Goal: Task Accomplishment & Management: Manage account settings

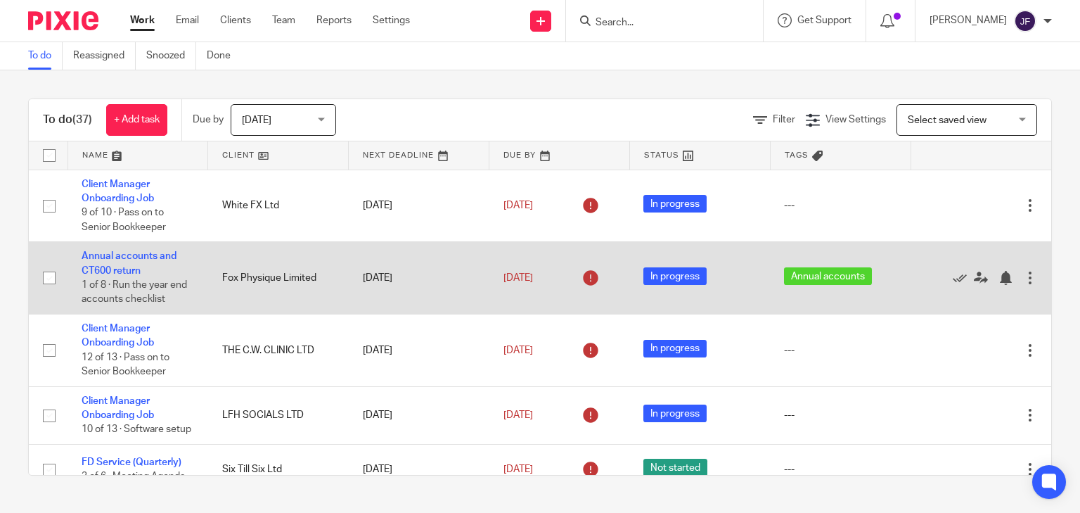
click at [971, 278] on div at bounding box center [974, 278] width 98 height 14
click at [998, 281] on div at bounding box center [1005, 278] width 14 height 14
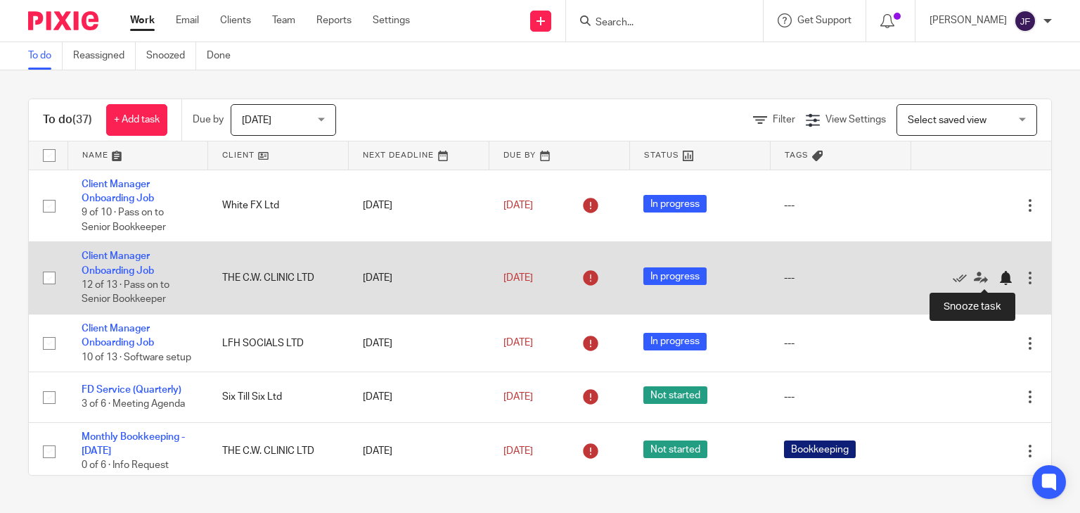
click at [998, 278] on div at bounding box center [1005, 278] width 14 height 14
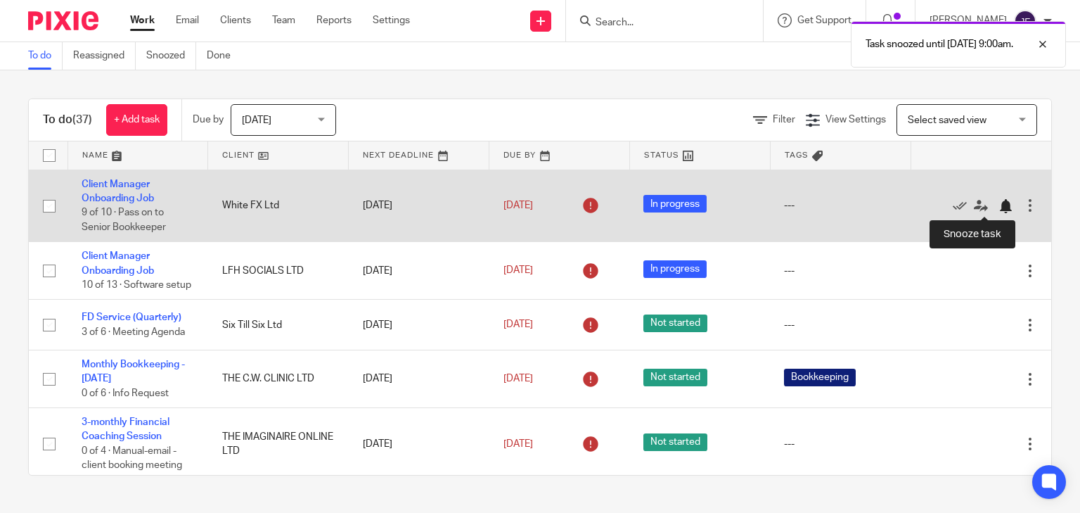
click at [998, 207] on div at bounding box center [1005, 206] width 14 height 14
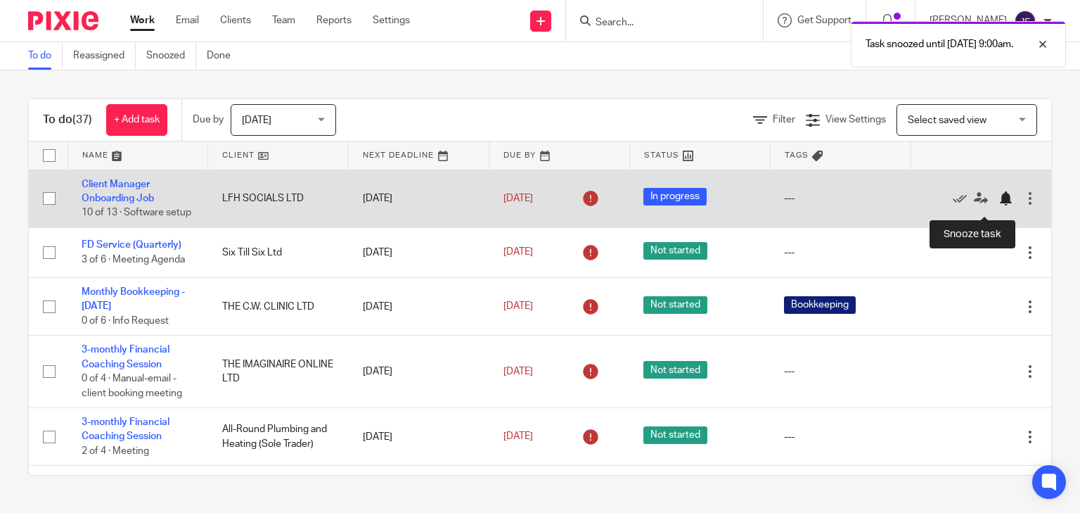
click at [998, 204] on div at bounding box center [1005, 198] width 14 height 14
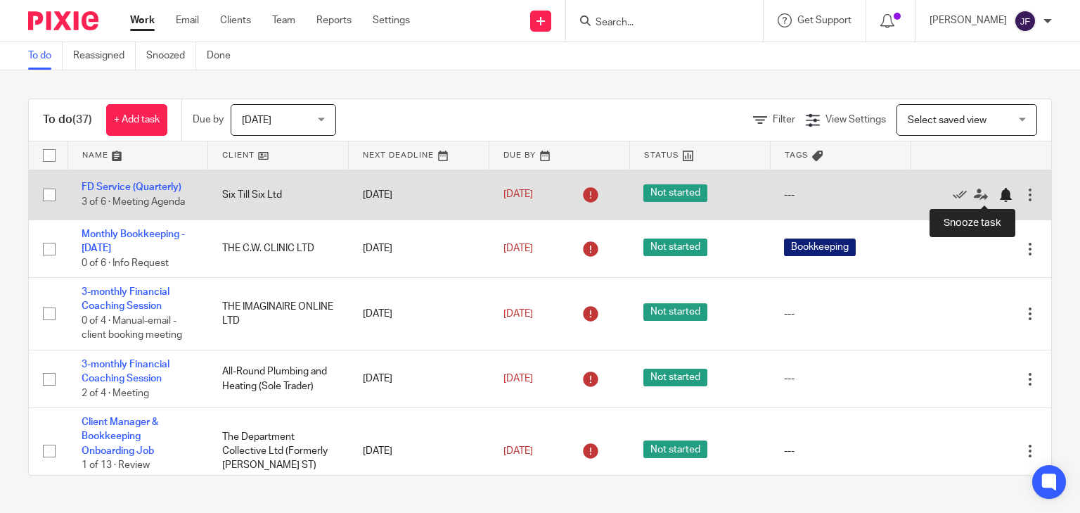
click at [998, 195] on div at bounding box center [1005, 195] width 14 height 14
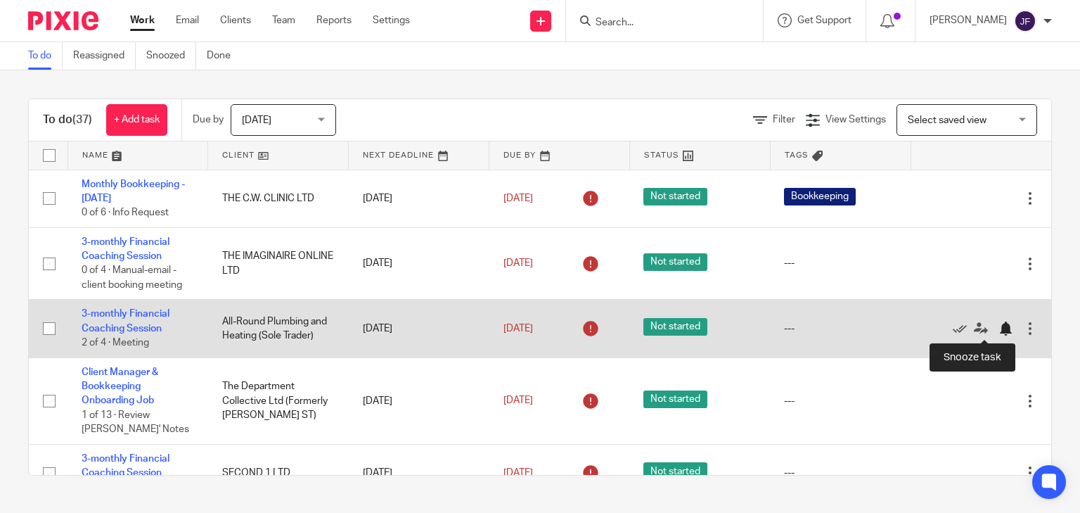
click at [998, 329] on div at bounding box center [1005, 328] width 14 height 14
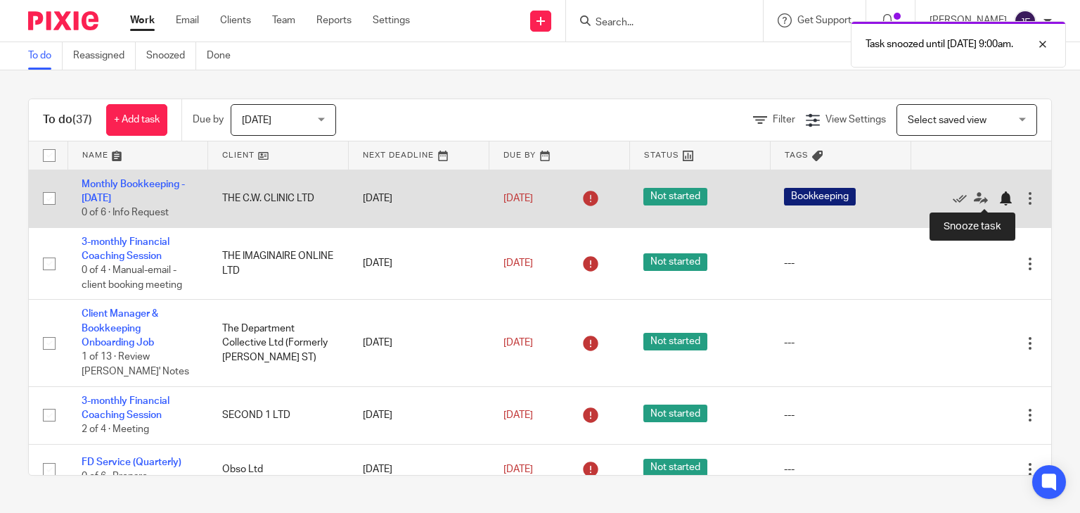
click at [998, 197] on div at bounding box center [1005, 198] width 14 height 14
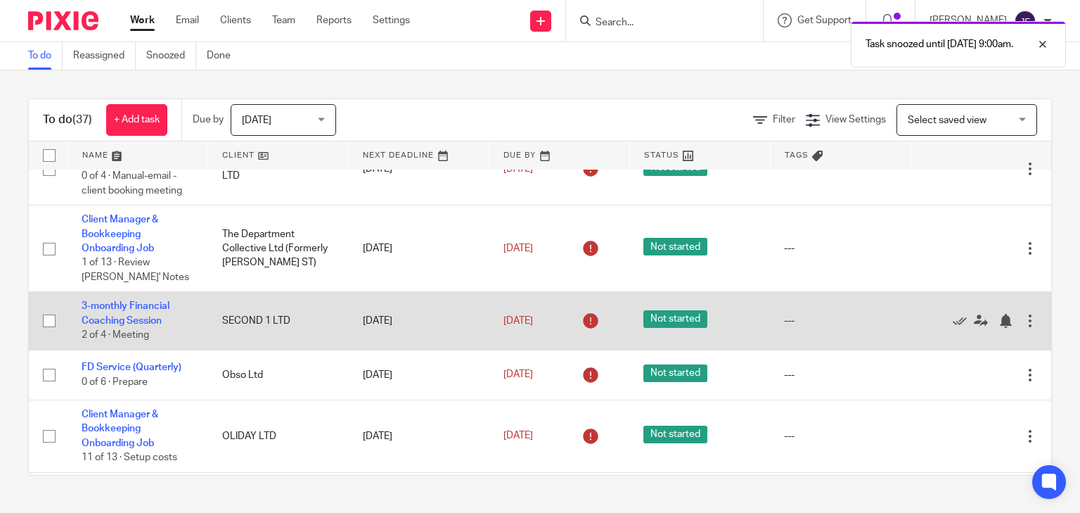
scroll to position [56, 0]
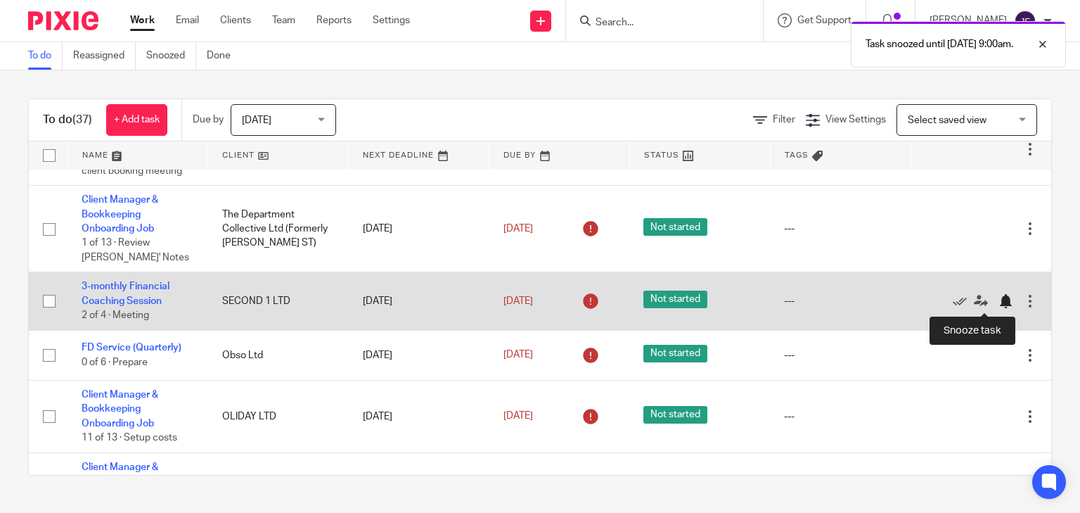
click at [998, 304] on div at bounding box center [1005, 301] width 14 height 14
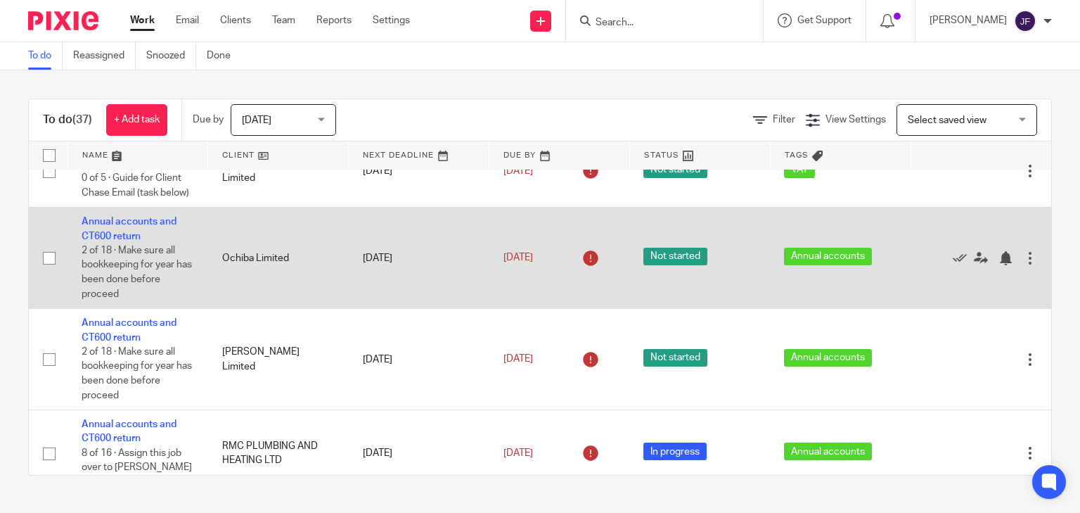
scroll to position [506, 0]
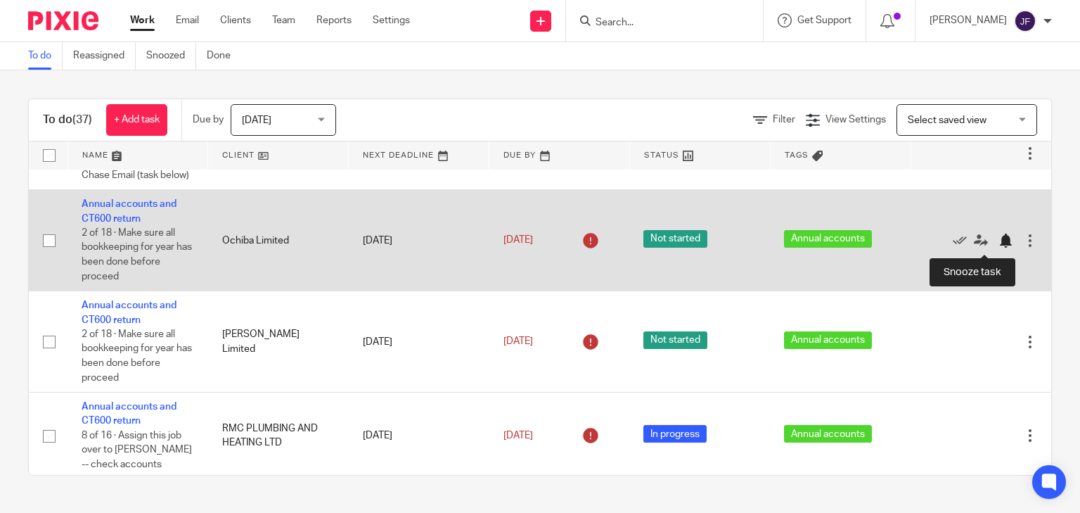
click at [998, 241] on div at bounding box center [1005, 240] width 14 height 14
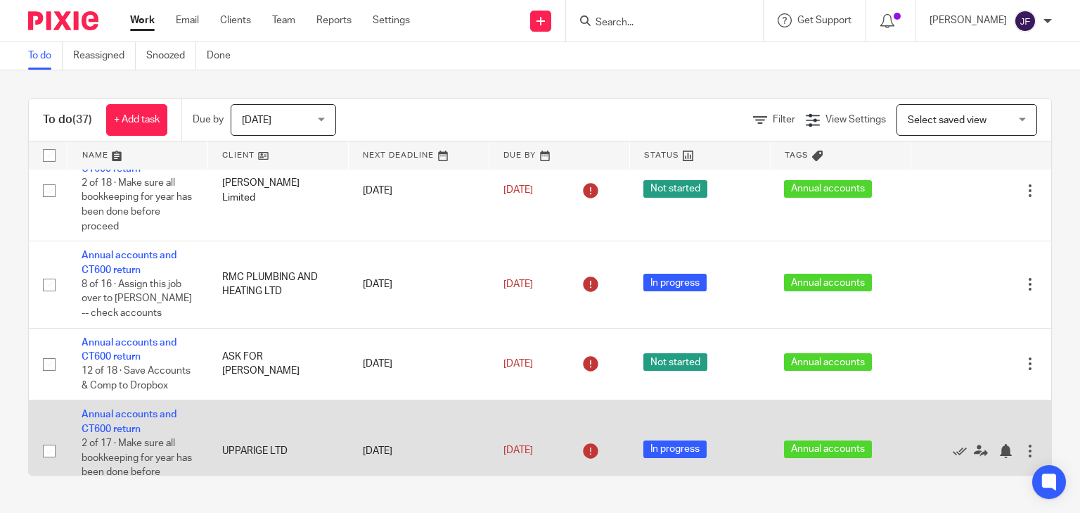
scroll to position [450, 0]
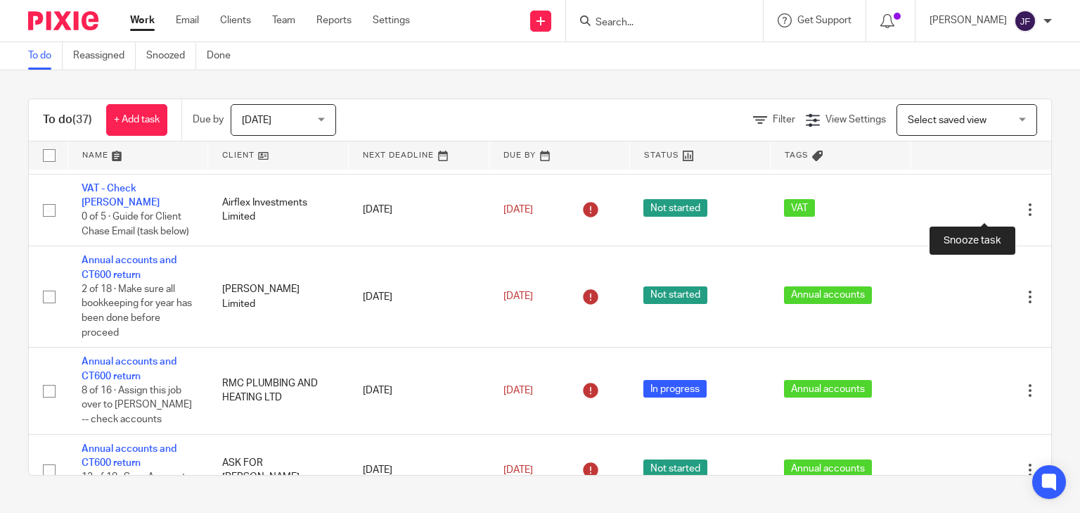
drag, startPoint x: 979, startPoint y: 212, endPoint x: 957, endPoint y: 233, distance: 30.3
click at [998, 212] on div at bounding box center [1005, 210] width 14 height 14
